Goal: Task Accomplishment & Management: Manage account settings

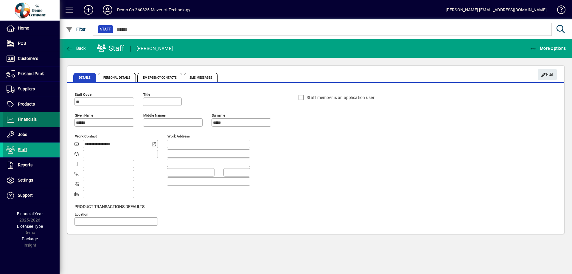
click at [28, 122] on span "Financials" at bounding box center [20, 119] width 34 height 7
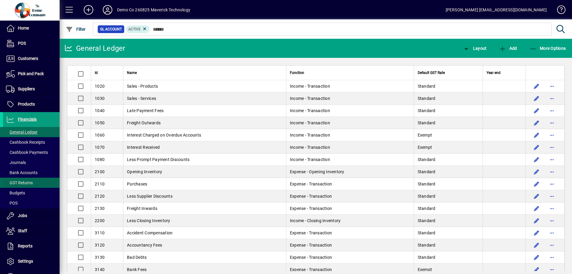
click at [21, 184] on span "GST Returns" at bounding box center [19, 182] width 27 height 5
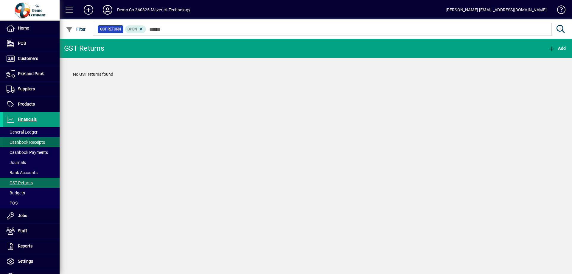
click at [26, 139] on span "Cashbook Receipts" at bounding box center [24, 142] width 42 height 6
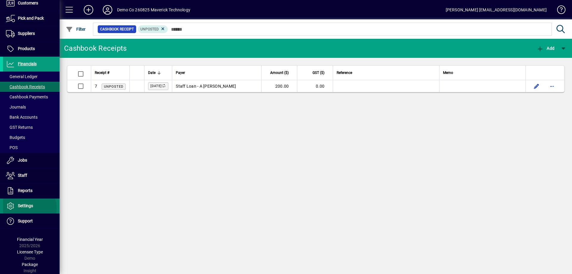
click at [24, 208] on span "Settings" at bounding box center [25, 205] width 15 height 5
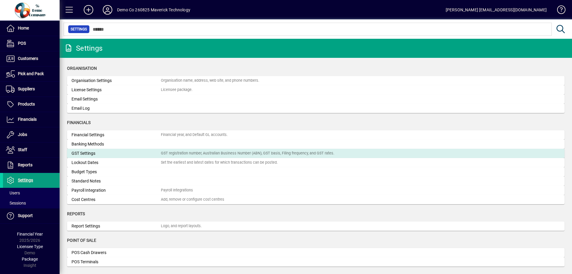
click at [101, 152] on div "GST Settings" at bounding box center [116, 153] width 89 height 6
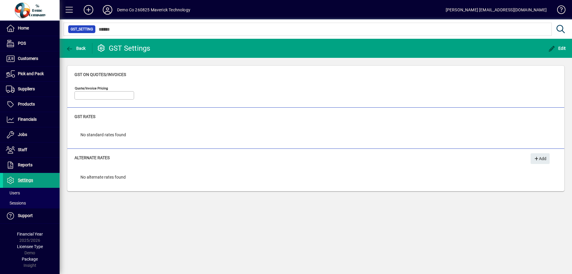
type input "**********"
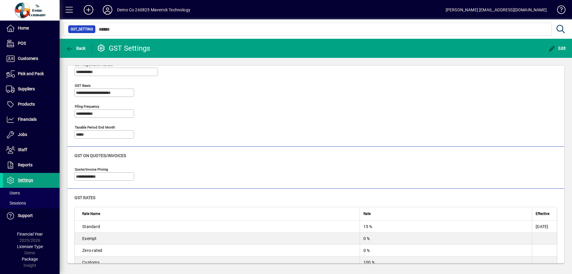
scroll to position [60, 0]
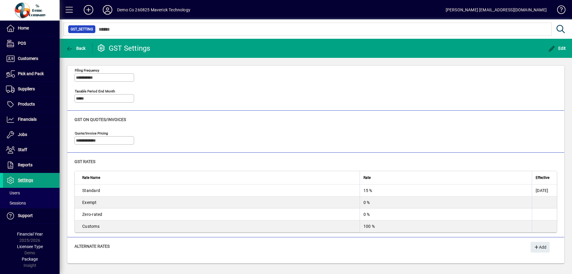
click at [114, 192] on div "Standard" at bounding box center [219, 190] width 274 height 6
click at [368, 190] on div "15 %" at bounding box center [446, 190] width 165 height 6
click at [561, 46] on span "Edit" at bounding box center [557, 48] width 18 height 5
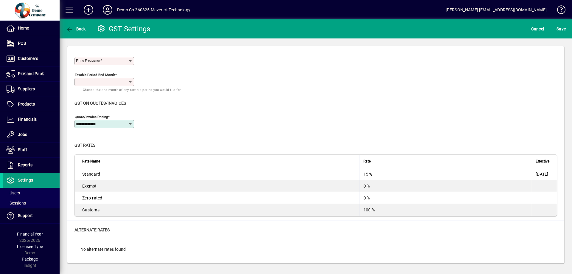
scroll to position [0, 0]
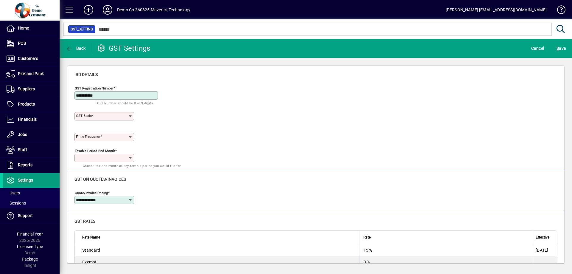
type input "**********"
type input "*****"
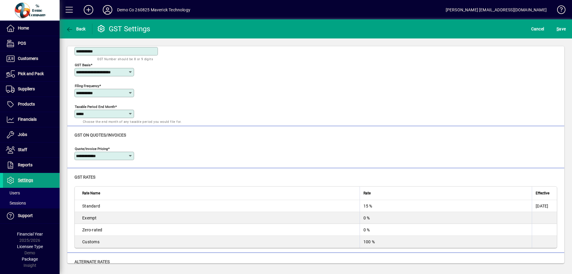
scroll to position [57, 0]
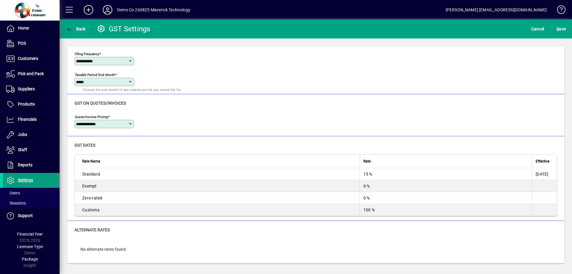
click at [147, 176] on div "Standard" at bounding box center [219, 174] width 274 height 6
click at [377, 177] on div "15 %" at bounding box center [446, 174] width 165 height 6
click at [368, 175] on div "15 %" at bounding box center [446, 174] width 165 height 6
click at [115, 123] on input "**********" at bounding box center [102, 124] width 52 height 5
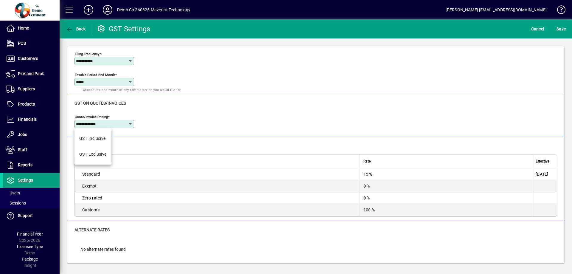
click at [115, 123] on input "**********" at bounding box center [102, 124] width 52 height 5
click at [137, 224] on mat-toolbar-row at bounding box center [315, 230] width 483 height 19
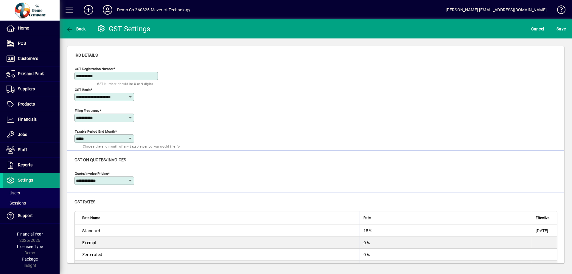
click at [176, 97] on div "**********" at bounding box center [315, 105] width 483 height 83
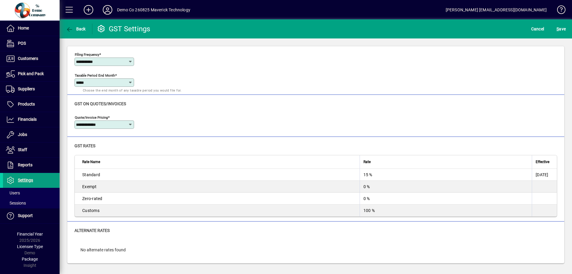
scroll to position [57, 0]
click at [533, 185] on td at bounding box center [544, 186] width 25 height 12
click at [360, 189] on td "0 %" at bounding box center [446, 186] width 172 height 12
drag, startPoint x: 353, startPoint y: 189, endPoint x: 345, endPoint y: 190, distance: 8.2
click at [360, 189] on td "0 %" at bounding box center [446, 186] width 172 height 12
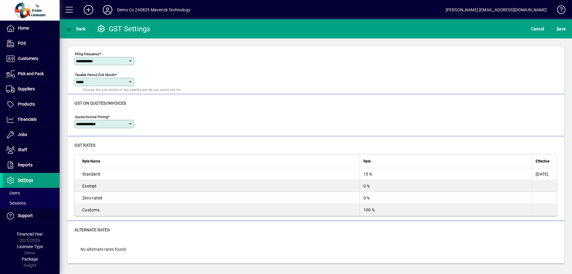
click at [134, 188] on div "Exempt" at bounding box center [219, 186] width 274 height 6
drag, startPoint x: 126, startPoint y: 183, endPoint x: 125, endPoint y: 179, distance: 3.9
click at [126, 183] on div "Exempt" at bounding box center [219, 186] width 274 height 6
click at [125, 178] on td "Standard" at bounding box center [217, 174] width 285 height 12
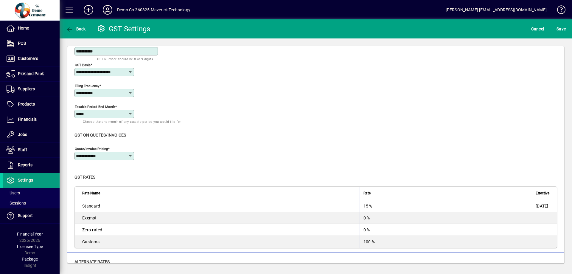
scroll to position [0, 0]
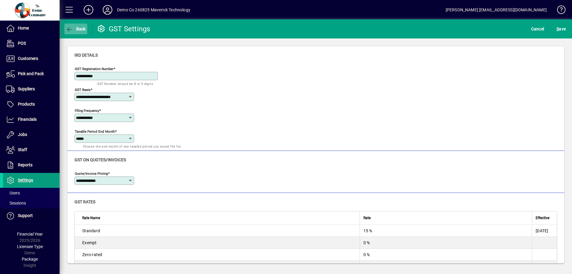
click at [72, 32] on icon "button" at bounding box center [69, 30] width 7 height 6
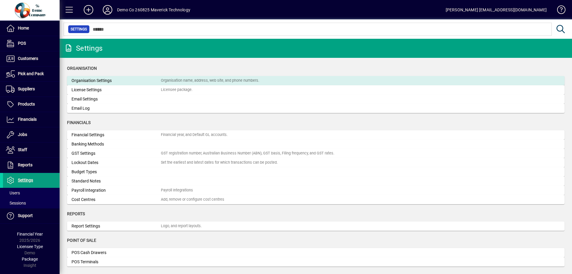
click at [103, 79] on div "Organisation Settings" at bounding box center [116, 80] width 89 height 6
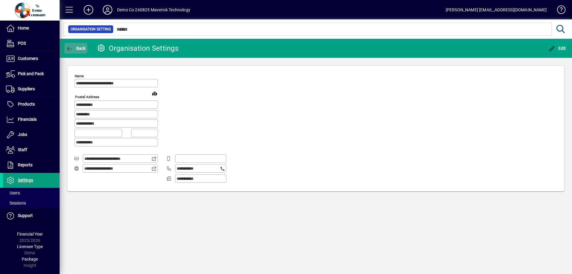
click at [68, 50] on icon "button" at bounding box center [69, 49] width 7 height 6
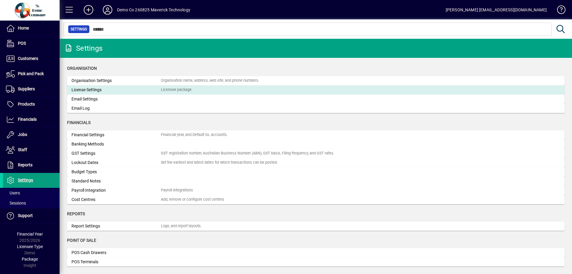
click at [100, 92] on div "License Settings" at bounding box center [116, 90] width 89 height 6
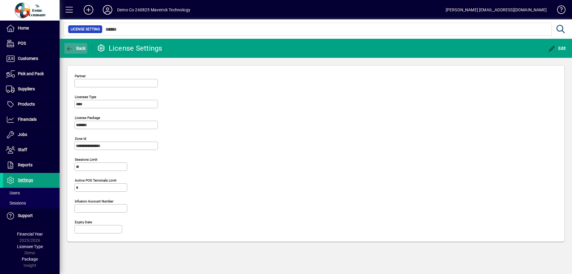
click at [70, 49] on icon "button" at bounding box center [69, 49] width 7 height 6
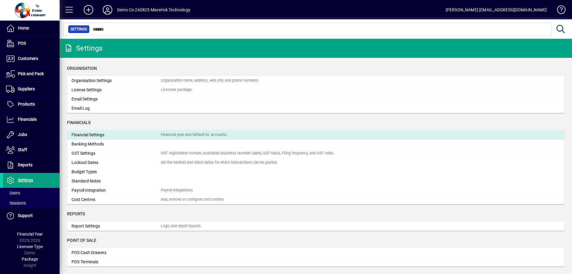
click at [129, 137] on div "Financial Settings" at bounding box center [116, 135] width 89 height 6
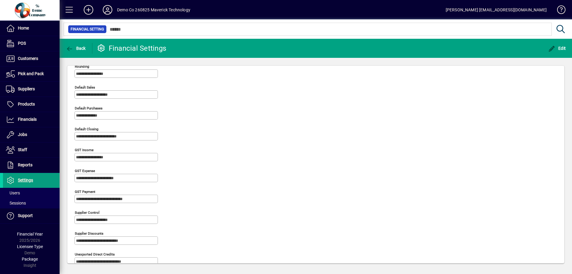
scroll to position [190, 0]
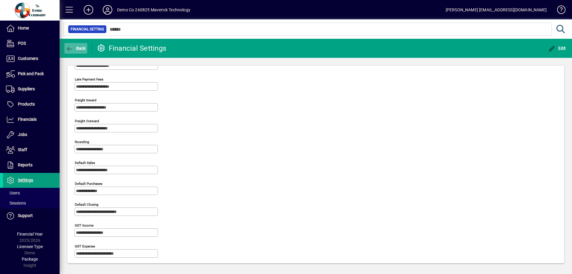
click at [69, 48] on icon "button" at bounding box center [69, 49] width 7 height 6
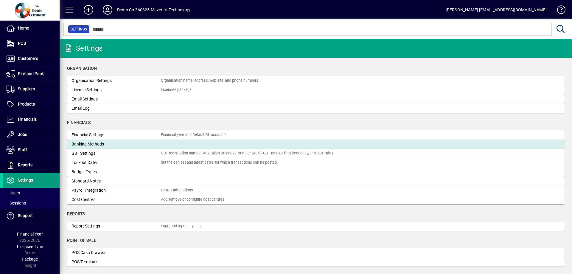
click at [111, 146] on div "Banking Methods" at bounding box center [116, 144] width 89 height 6
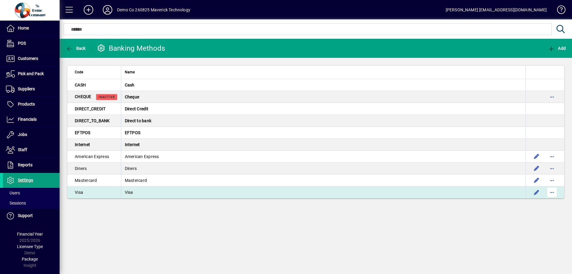
click at [553, 193] on span "button" at bounding box center [552, 192] width 14 height 14
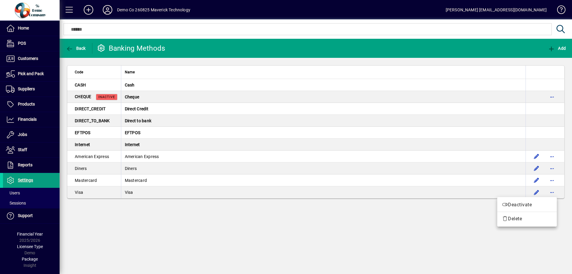
click at [163, 138] on div at bounding box center [286, 137] width 572 height 274
click at [154, 132] on td "EFTPOS" at bounding box center [323, 133] width 405 height 12
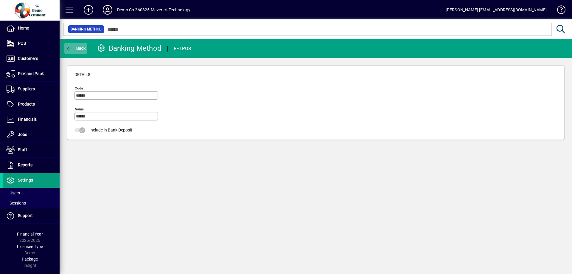
click at [78, 48] on span "Back" at bounding box center [76, 48] width 20 height 5
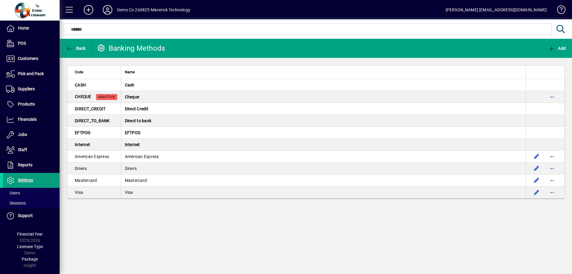
click at [78, 48] on span "Back" at bounding box center [76, 48] width 20 height 5
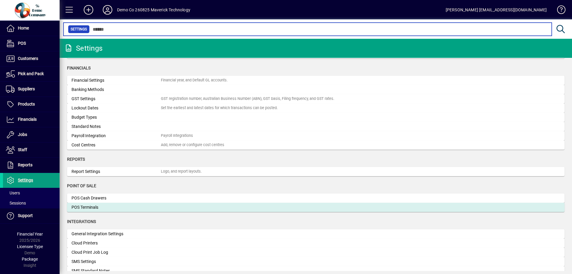
scroll to position [60, 0]
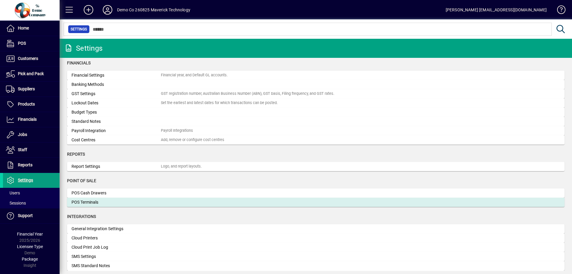
click at [108, 201] on div "POS Terminals" at bounding box center [116, 202] width 89 height 6
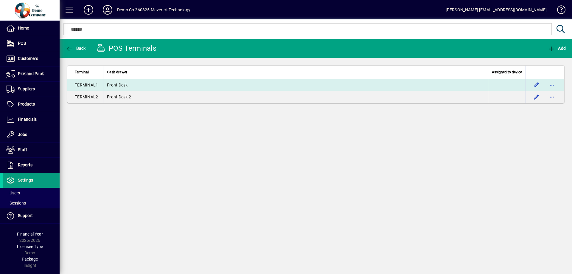
click at [120, 84] on td "Front Desk" at bounding box center [295, 85] width 385 height 12
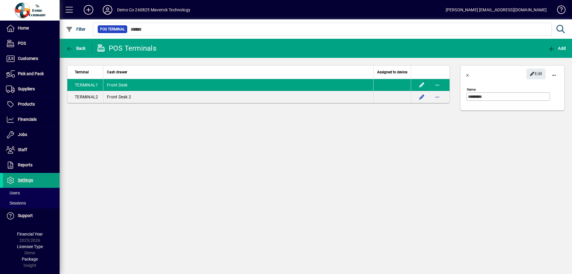
click at [120, 84] on td "Front Desk" at bounding box center [238, 85] width 270 height 12
click at [122, 108] on app-page-flat "Terminal Cash drawer Assigned to device TERMINAL1 Front Desk TERMINAL2 Front De…" at bounding box center [259, 88] width 398 height 60
click at [68, 47] on icon "button" at bounding box center [69, 49] width 7 height 6
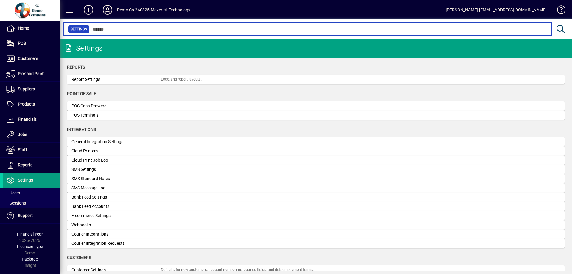
scroll to position [149, 0]
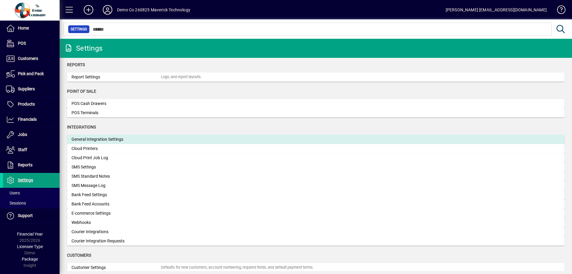
click at [116, 139] on div "General Integration Settings" at bounding box center [116, 139] width 89 height 6
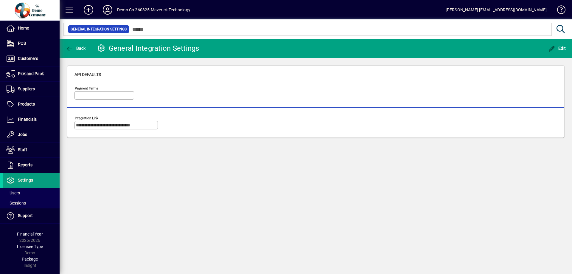
type input "**********"
click at [66, 51] on icon "button" at bounding box center [69, 49] width 7 height 6
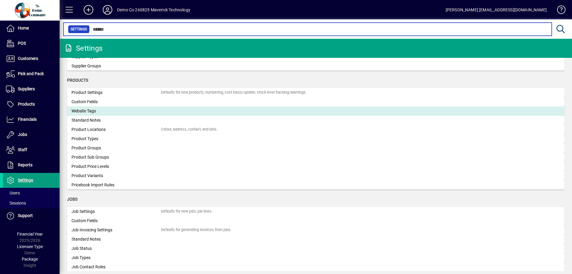
scroll to position [626, 0]
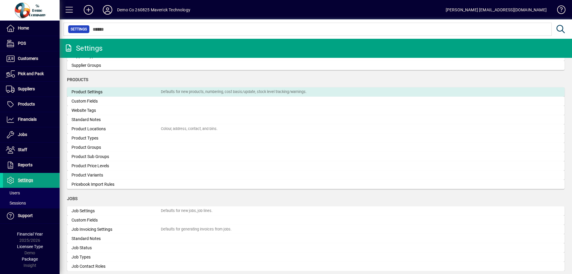
click at [101, 91] on div "Product Settings" at bounding box center [116, 92] width 89 height 6
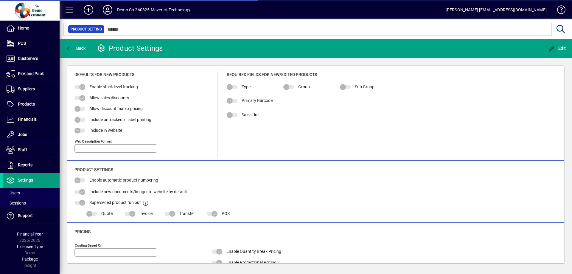
type input "**********"
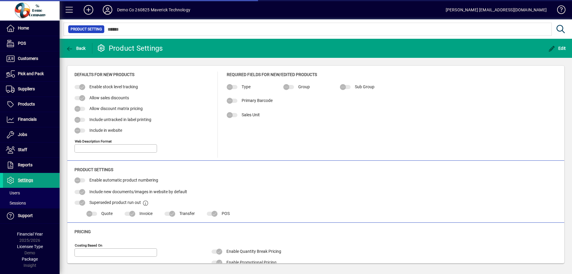
type input "**********"
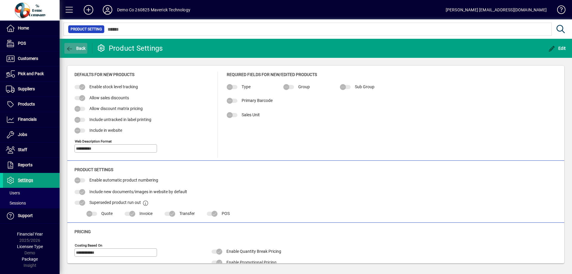
click at [77, 49] on span "Back" at bounding box center [76, 48] width 20 height 5
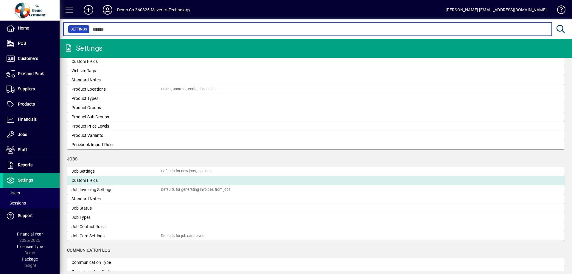
scroll to position [655, 0]
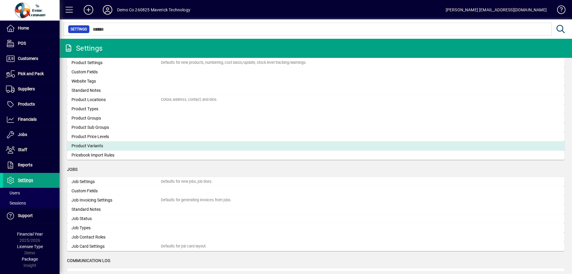
click at [96, 147] on div "Product Variants" at bounding box center [116, 146] width 89 height 6
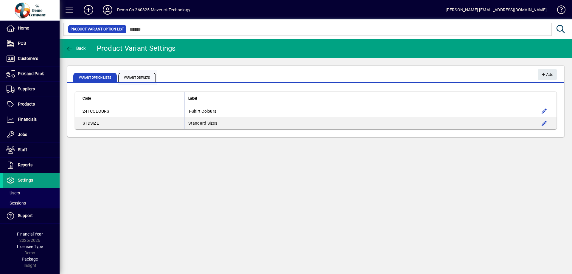
click at [134, 79] on span "Variant Defaults" at bounding box center [137, 78] width 38 height 10
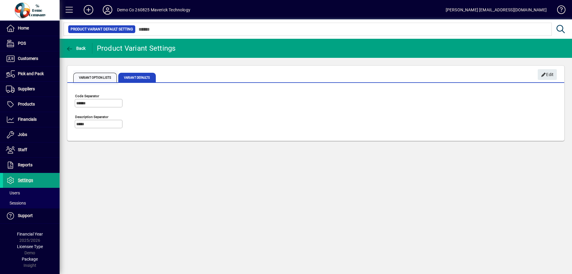
click at [98, 77] on span "Variant Option Lists" at bounding box center [95, 78] width 44 height 10
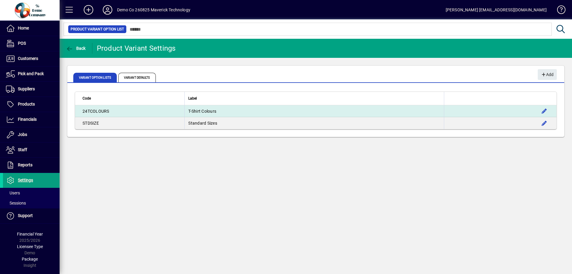
click at [125, 114] on td "24TCOLOURS" at bounding box center [129, 111] width 109 height 12
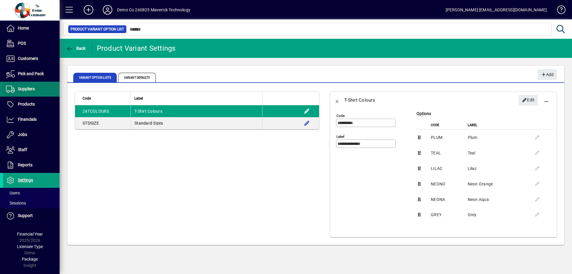
click at [25, 91] on span "Suppliers" at bounding box center [26, 88] width 17 height 5
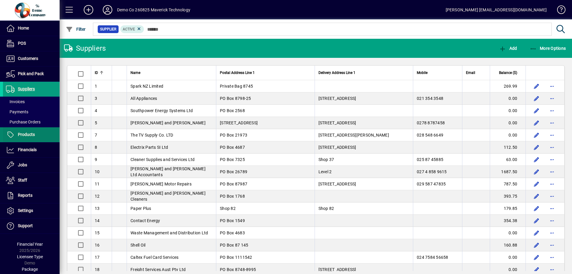
click at [24, 138] on span "Products" at bounding box center [19, 134] width 32 height 7
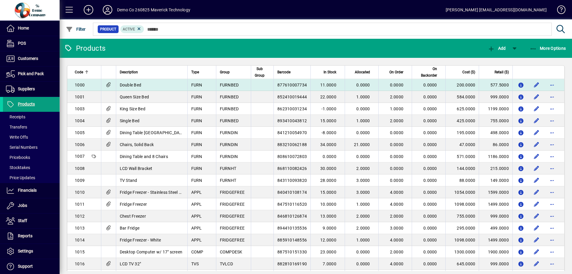
click at [151, 87] on td "Double Bed" at bounding box center [152, 85] width 72 height 12
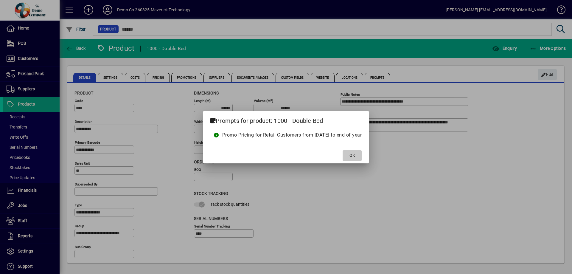
click at [355, 158] on span "OK" at bounding box center [353, 155] width 6 height 6
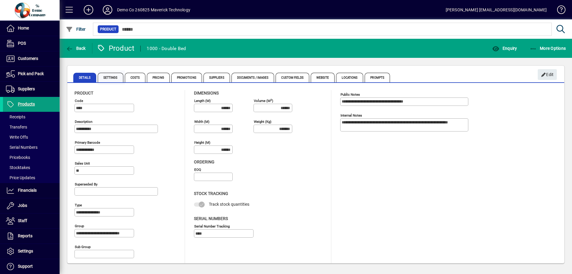
click at [118, 79] on span "Settings" at bounding box center [111, 78] width 26 height 10
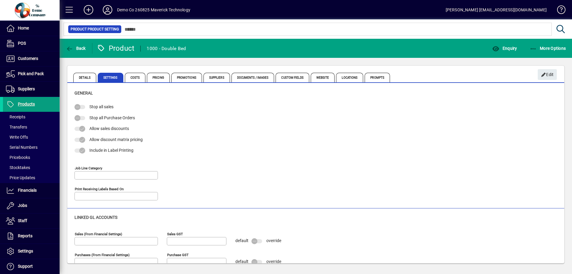
type input "*******"
type input "**********"
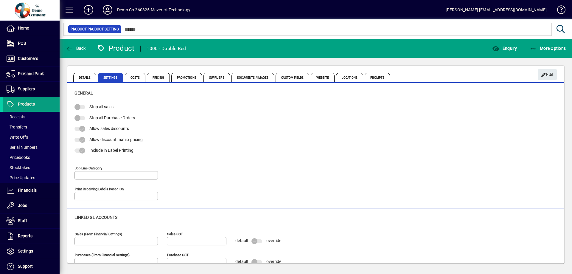
type input "**********"
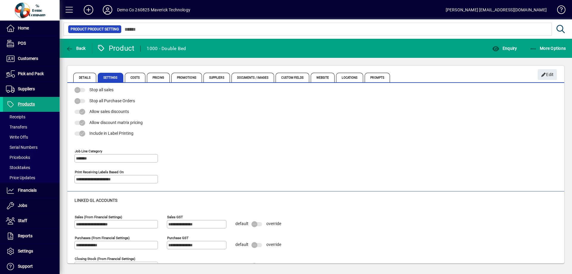
scroll to position [32, 0]
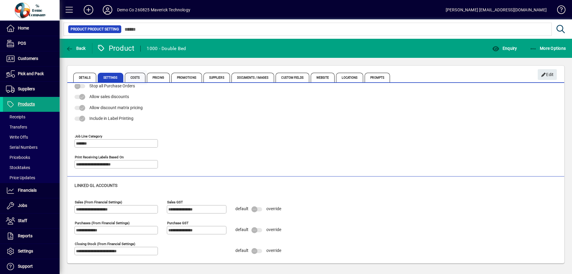
click at [130, 82] on span "Costs" at bounding box center [135, 78] width 21 height 10
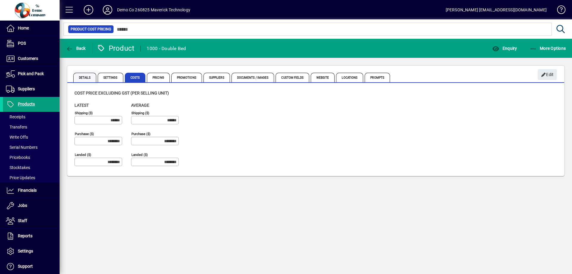
click at [80, 76] on span "Details" at bounding box center [84, 78] width 23 height 10
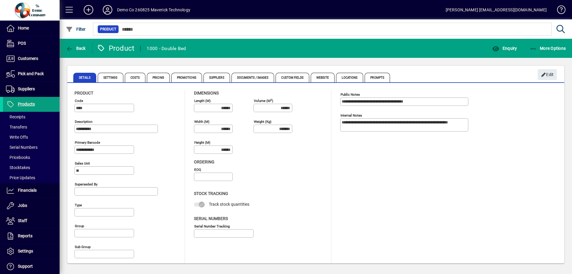
type input "**********"
type input "****"
click at [138, 77] on span "Costs" at bounding box center [135, 78] width 21 height 10
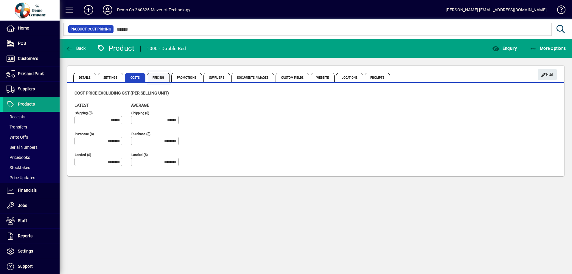
click at [159, 75] on span "Pricing" at bounding box center [158, 78] width 23 height 10
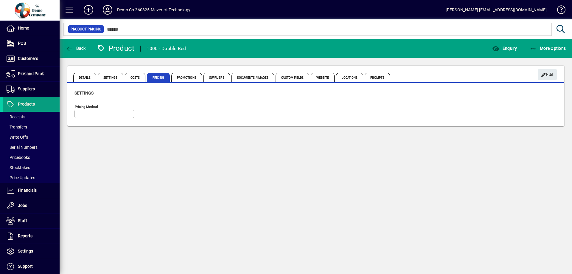
type input "**********"
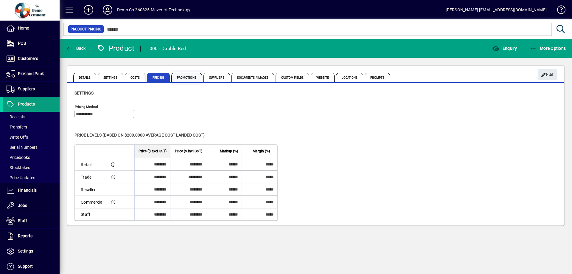
click at [186, 79] on span "Promotions" at bounding box center [186, 78] width 31 height 10
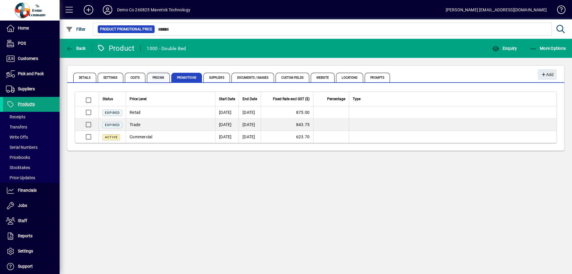
click at [153, 77] on span "Pricing" at bounding box center [158, 78] width 23 height 10
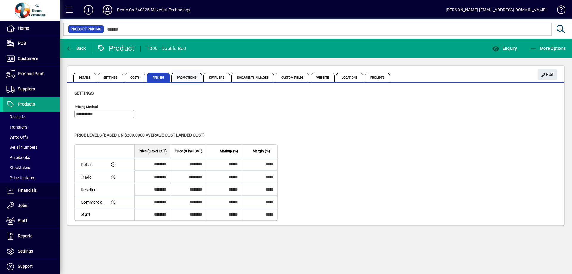
click at [191, 78] on span "Promotions" at bounding box center [186, 78] width 31 height 10
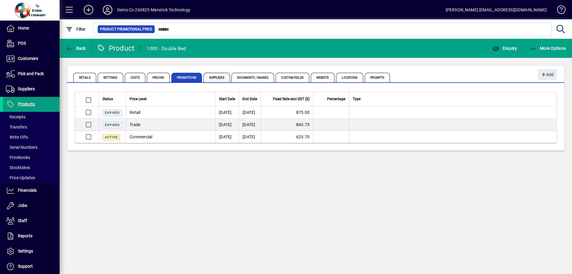
click at [215, 79] on span "Suppliers" at bounding box center [217, 78] width 27 height 10
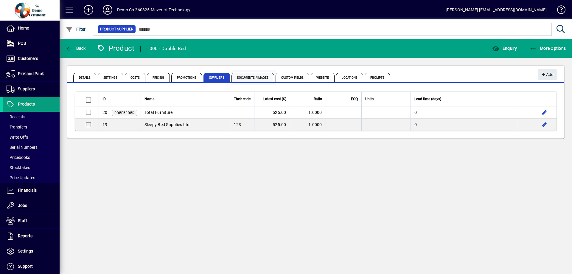
click at [250, 77] on span "Documents / Images" at bounding box center [253, 78] width 43 height 10
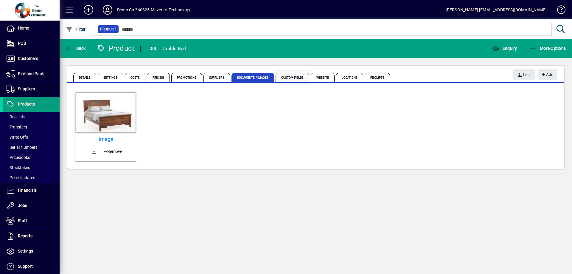
click at [296, 78] on span "Custom Fields" at bounding box center [292, 78] width 33 height 10
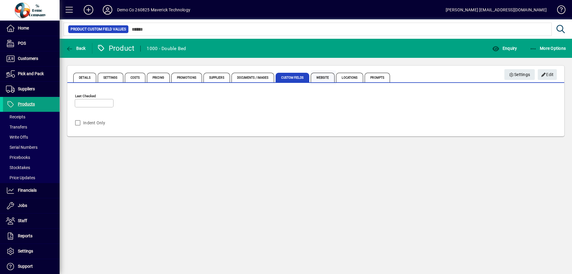
click at [320, 77] on span "Website" at bounding box center [323, 78] width 24 height 10
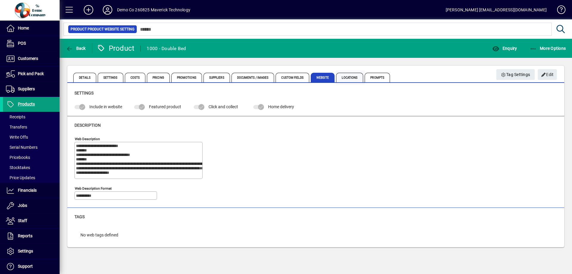
click at [346, 76] on span "Locations" at bounding box center [349, 78] width 27 height 10
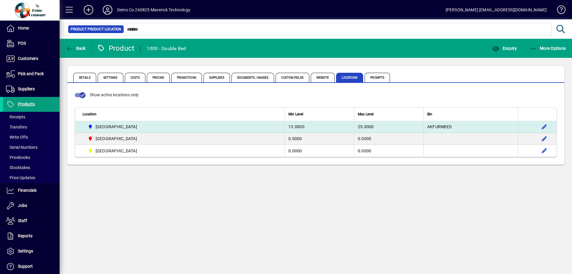
click at [354, 129] on td "25.0000" at bounding box center [388, 127] width 69 height 12
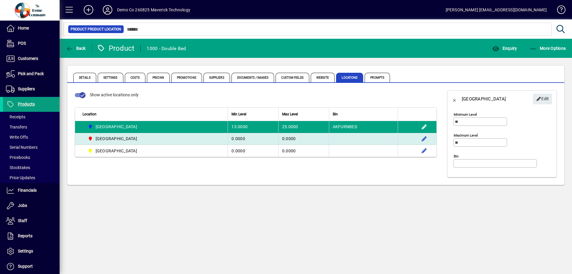
type input "*********"
click at [242, 139] on td "0.0000" at bounding box center [253, 139] width 51 height 12
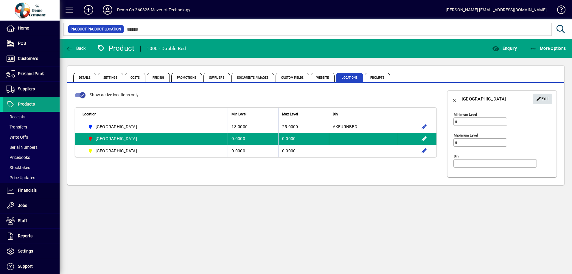
click at [538, 102] on span "Edit" at bounding box center [542, 99] width 13 height 10
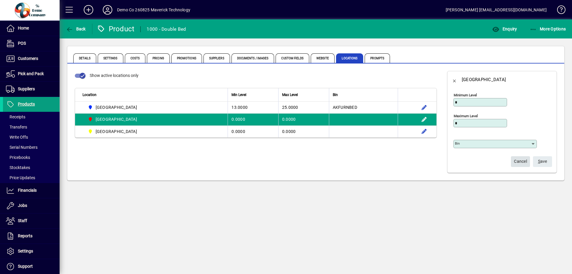
click at [521, 159] on span "Cancel" at bounding box center [520, 161] width 13 height 10
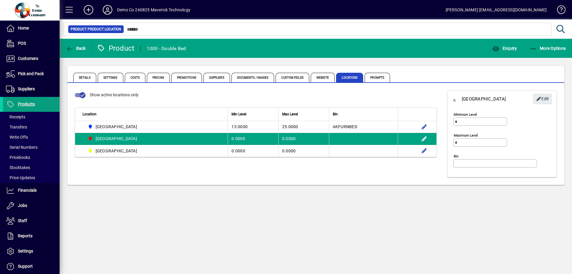
drag, startPoint x: 521, startPoint y: 159, endPoint x: 343, endPoint y: 175, distance: 178.0
click at [343, 175] on app-page-flat "Show active locations only Location Min Level Max Level Bin [GEOGRAPHIC_DATA] 1…" at bounding box center [255, 134] width 377 height 102
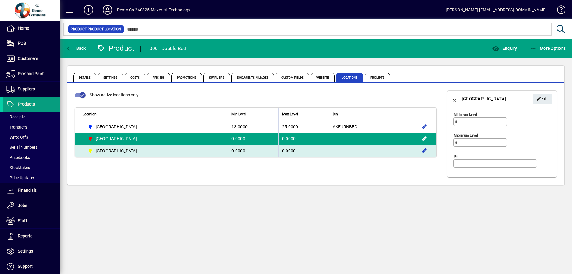
click at [323, 155] on td "0.0000" at bounding box center [303, 151] width 51 height 12
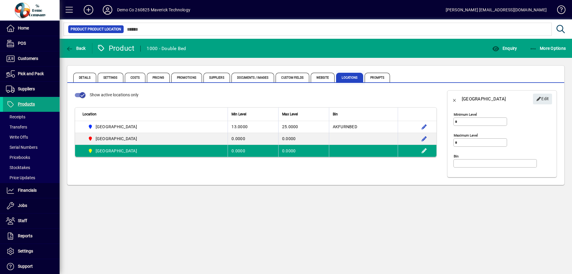
click at [356, 75] on span "Locations" at bounding box center [349, 78] width 27 height 10
click at [23, 58] on span "Customers" at bounding box center [28, 58] width 20 height 5
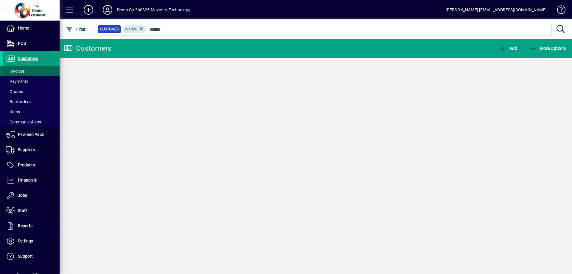
click at [26, 71] on span at bounding box center [31, 71] width 57 height 14
